Goal: Book appointment/travel/reservation

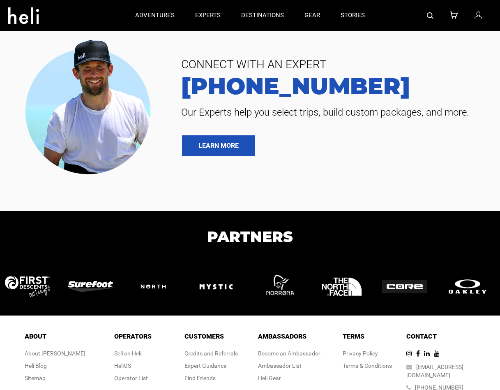
type input "Heli Skiing"
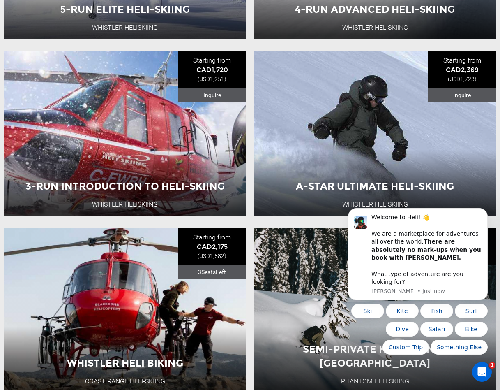
scroll to position [329, 0]
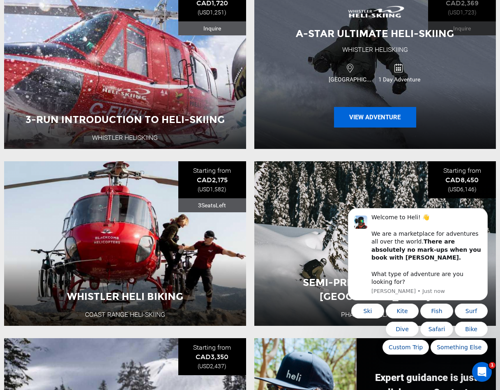
click at [376, 117] on button "View Adventure" at bounding box center [375, 117] width 82 height 21
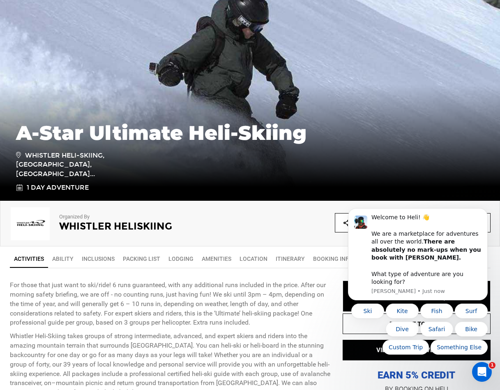
scroll to position [164, 0]
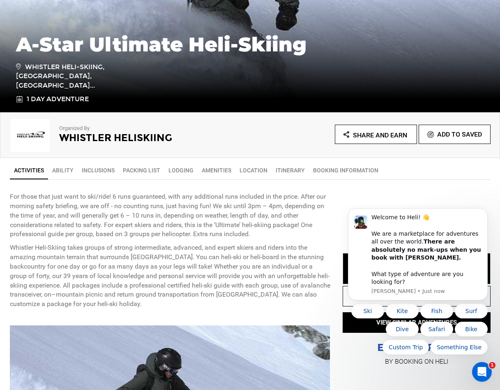
click at [258, 246] on p "Whistler Heli-Skiing takes groups of strong intermediate, advanced, and expert …" at bounding box center [170, 276] width 321 height 66
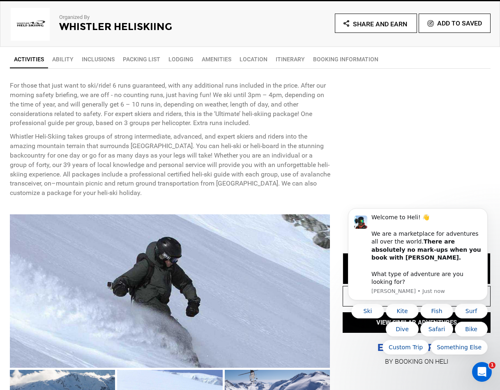
scroll to position [411, 0]
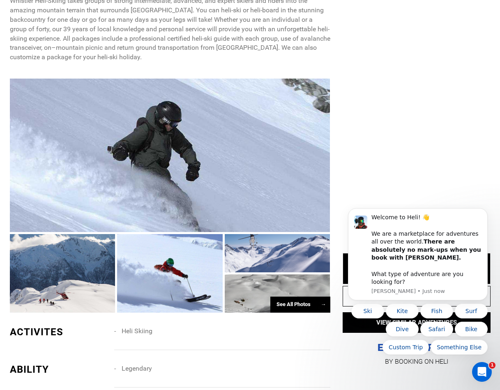
click at [436, 370] on div "STARTING AT: CAD2,369 STARTING AT: CAD2,369 REQUEST TO BOOK VIEW SIMILAR ADVENT…" at bounding box center [410, 306] width 160 height 133
click at [484, 213] on icon "Dismiss notification" at bounding box center [485, 210] width 5 height 5
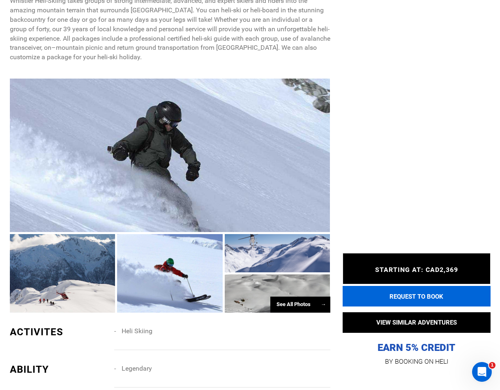
click at [421, 295] on button "REQUEST TO BOOK" at bounding box center [417, 296] width 148 height 21
